Goal: Information Seeking & Learning: Learn about a topic

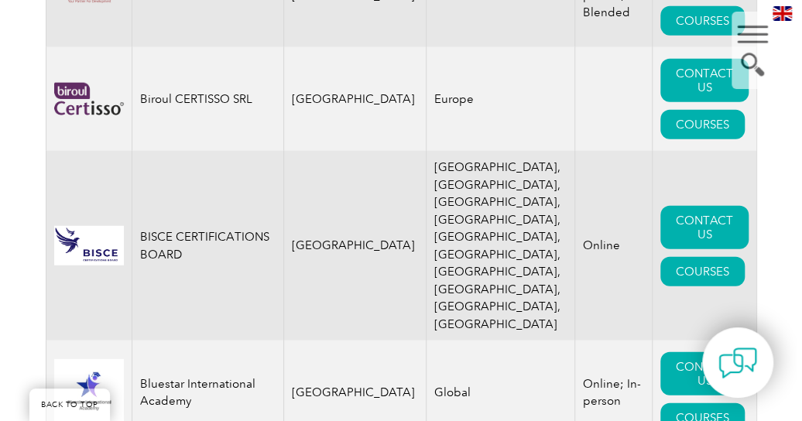
scroll to position [4025, 0]
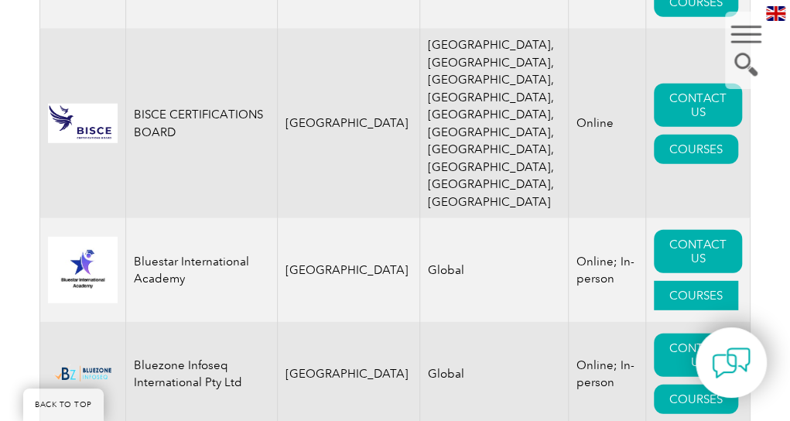
click at [716, 281] on link "COURSES" at bounding box center [696, 295] width 84 height 29
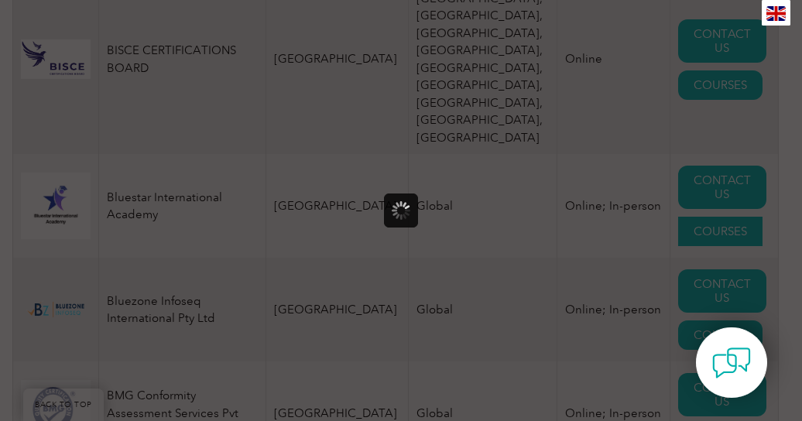
scroll to position [0, 0]
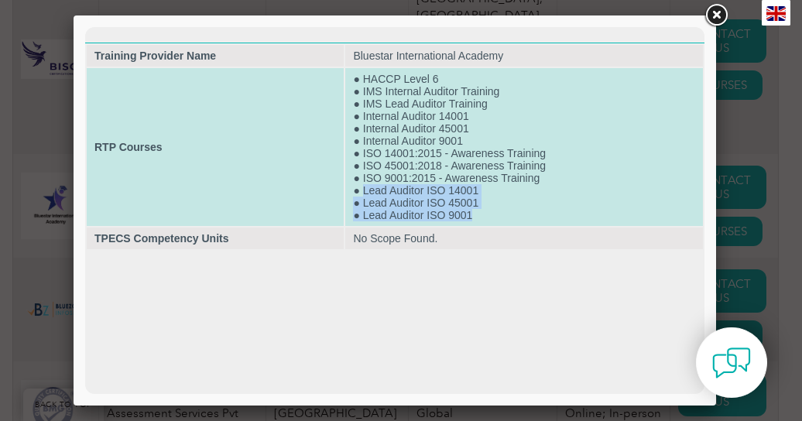
drag, startPoint x: 364, startPoint y: 193, endPoint x: 485, endPoint y: 218, distance: 124.2
click at [485, 218] on td "● HACCP Level 6 ● IMS Internal Auditor Training ● IMS Lead Auditor Training ● I…" at bounding box center [524, 147] width 358 height 158
copy td "Lead Auditor ISO 14001 ● Lead Auditor ISO 45001 ● Lead Auditor ISO 9001"
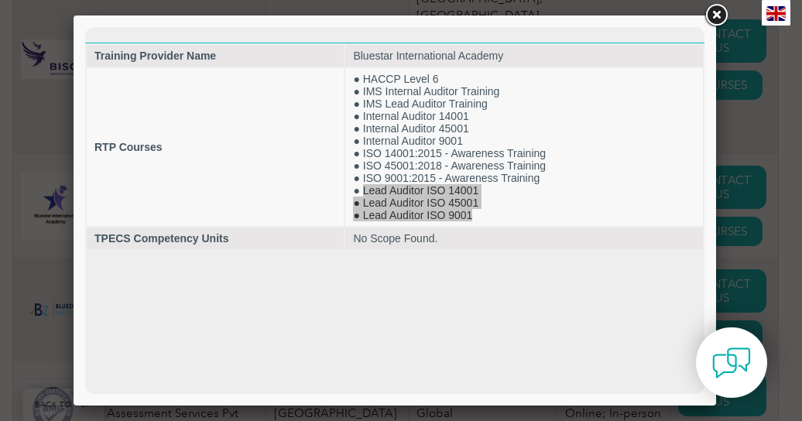
click at [720, 12] on link at bounding box center [716, 16] width 28 height 28
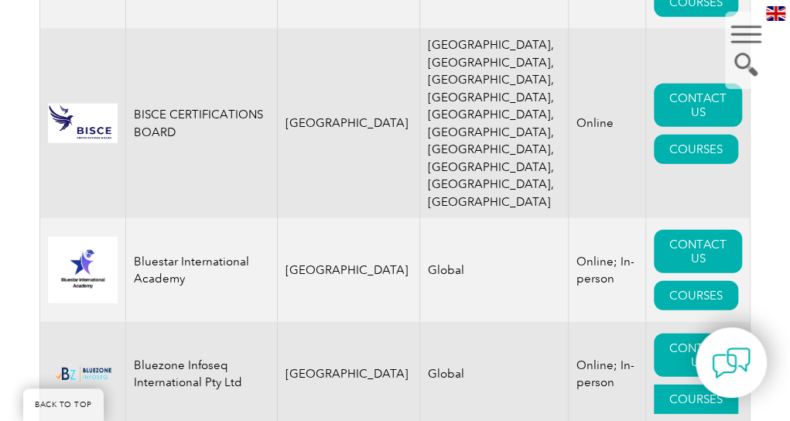
click at [717, 385] on link "COURSES" at bounding box center [696, 399] width 84 height 29
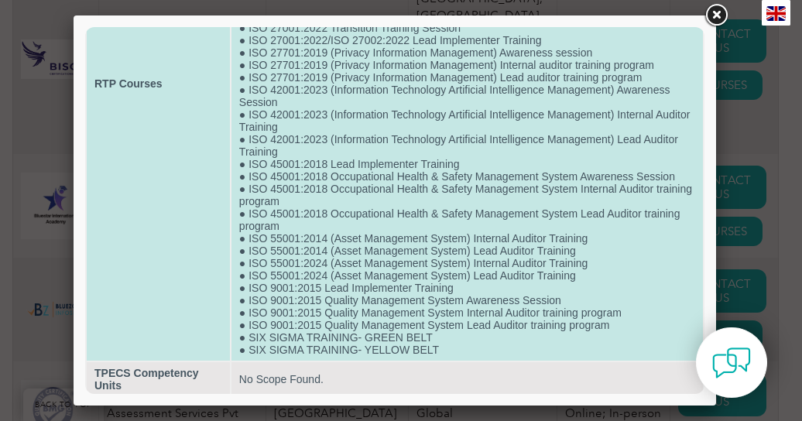
scroll to position [290, 0]
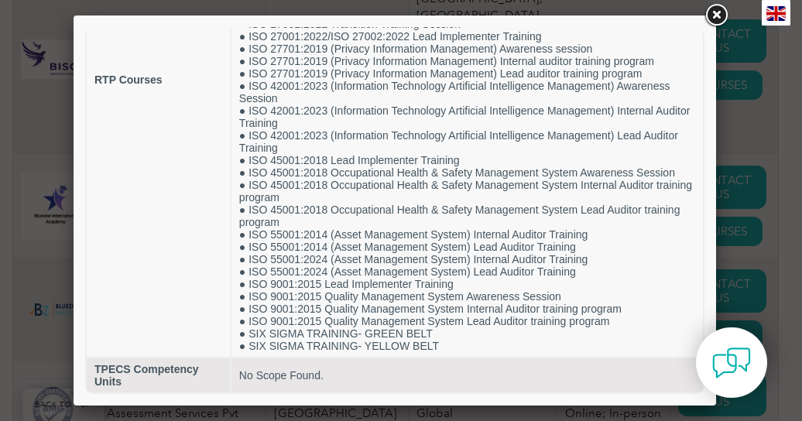
click at [769, 166] on div at bounding box center [401, 210] width 802 height 421
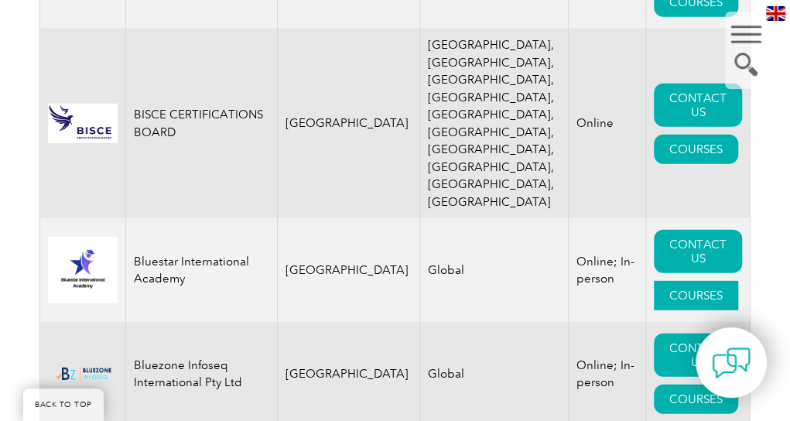
click at [702, 281] on link "COURSES" at bounding box center [696, 295] width 84 height 29
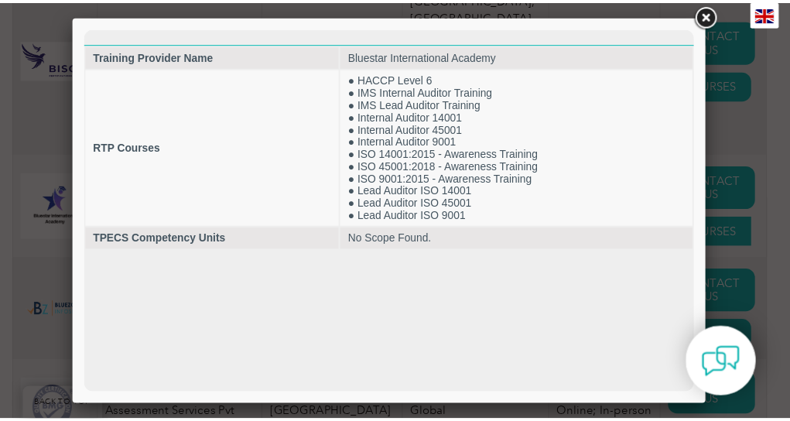
scroll to position [0, 0]
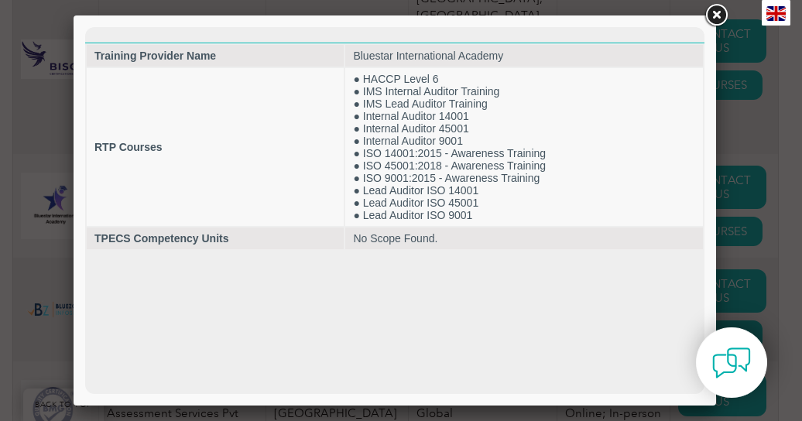
click at [716, 10] on link at bounding box center [716, 16] width 28 height 28
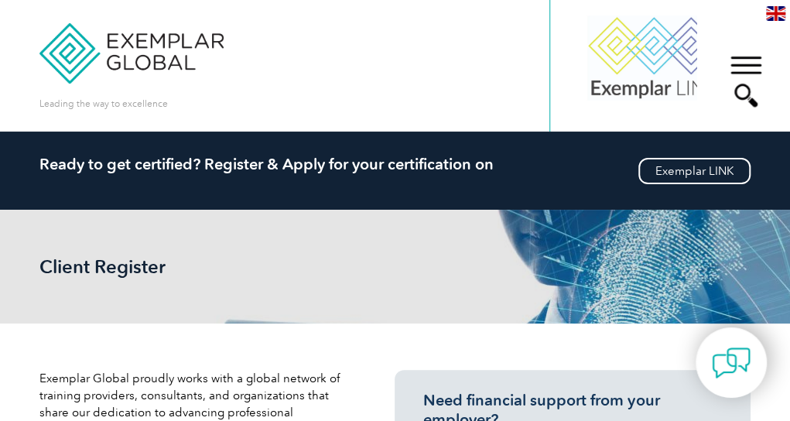
click at [0, 0] on input "search" at bounding box center [0, 0] width 0 height 0
type input "urs"
click at [0, 0] on input "Search" at bounding box center [0, 0] width 0 height 0
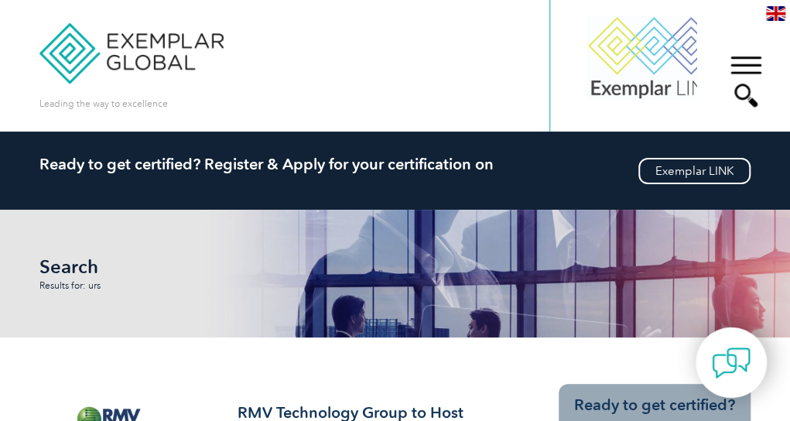
click at [0, 0] on input "search" at bounding box center [0, 0] width 0 height 0
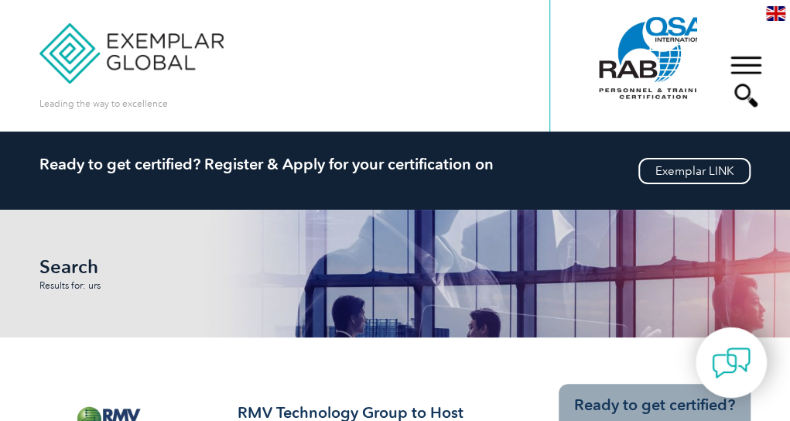
click at [666, 395] on link "Find Certified Professional / Training Provider" at bounding box center [394, 417] width 711 height 44
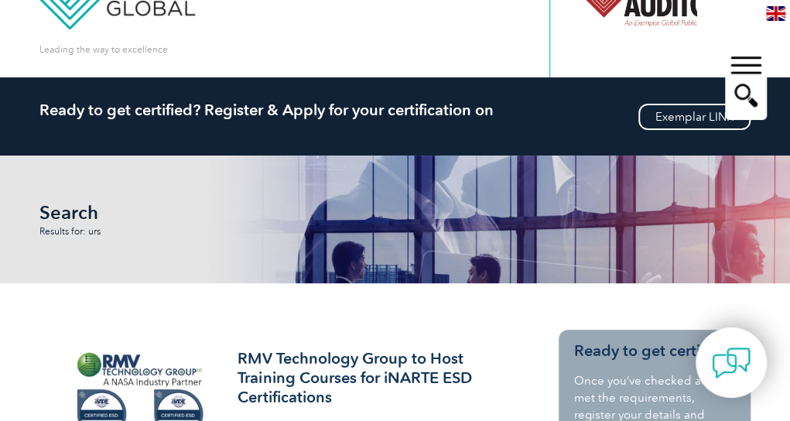
scroll to position [77, 0]
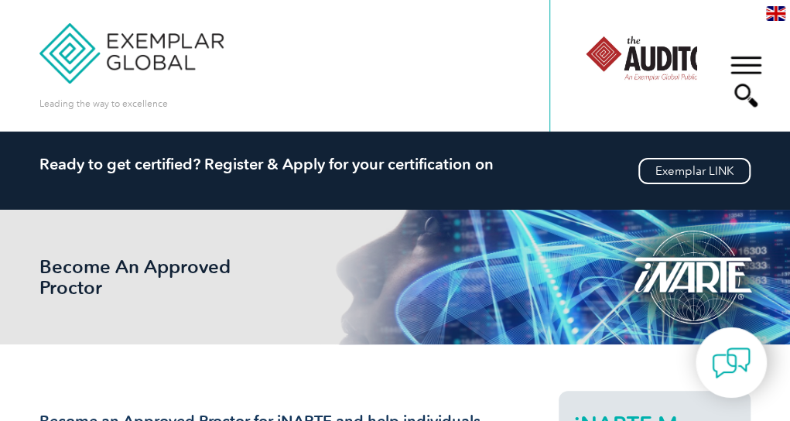
click at [0, 0] on input "search" at bounding box center [0, 0] width 0 height 0
click at [565, 106] on div at bounding box center [557, 66] width 15 height 132
